Goal: Complete application form

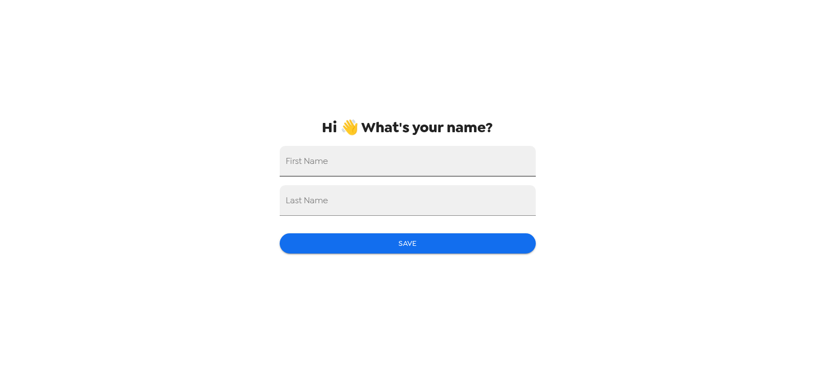
click at [368, 155] on input "First Name" at bounding box center [408, 161] width 256 height 31
type input "April"
type input "[PERSON_NAME]"
click at [464, 246] on button "Save" at bounding box center [408, 244] width 256 height 20
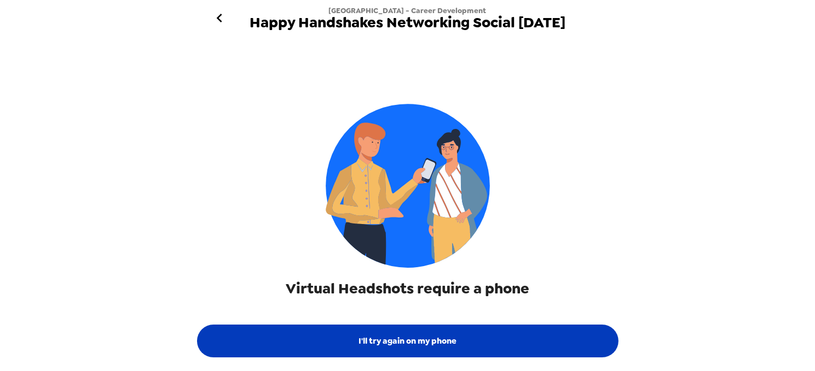
click at [434, 347] on button "I'll try again on my phone" at bounding box center [407, 341] width 421 height 33
